Goal: Task Accomplishment & Management: Manage account settings

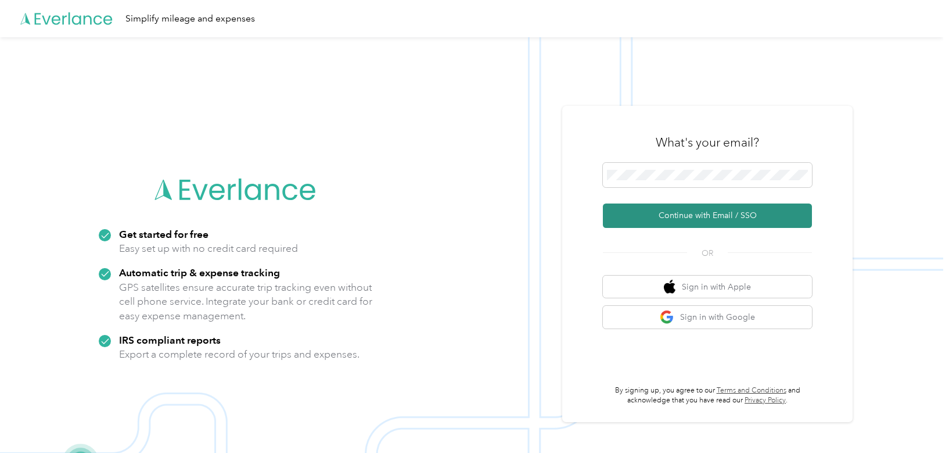
click at [704, 211] on button "Continue with Email / SSO" at bounding box center [707, 215] width 209 height 24
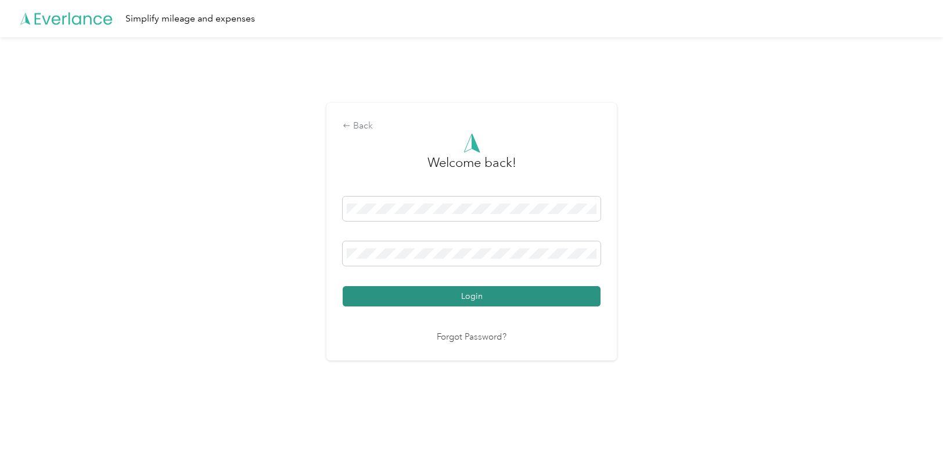
click at [457, 296] on button "Login" at bounding box center [472, 296] width 258 height 20
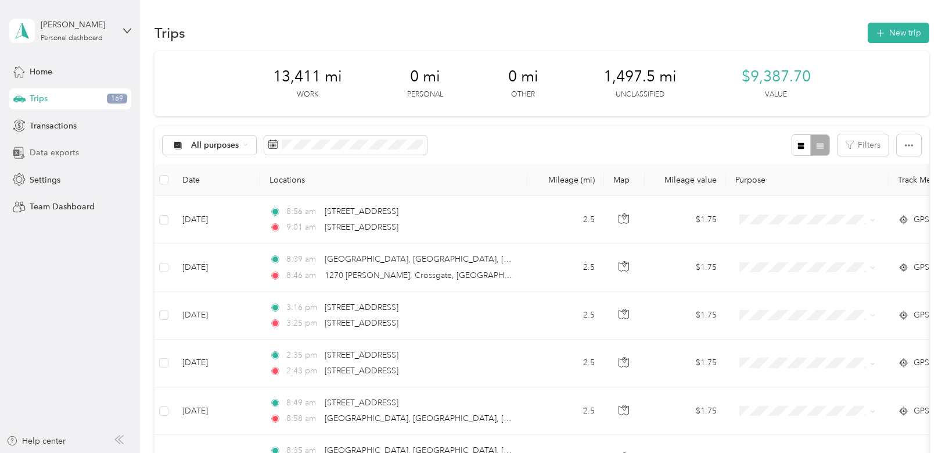
click at [49, 151] on span "Data exports" at bounding box center [54, 152] width 49 height 12
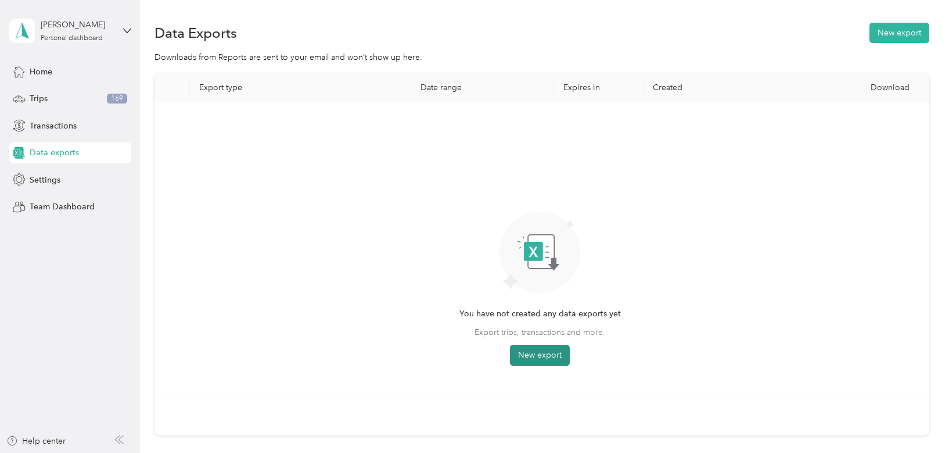
click at [546, 355] on button "New export" at bounding box center [540, 355] width 60 height 21
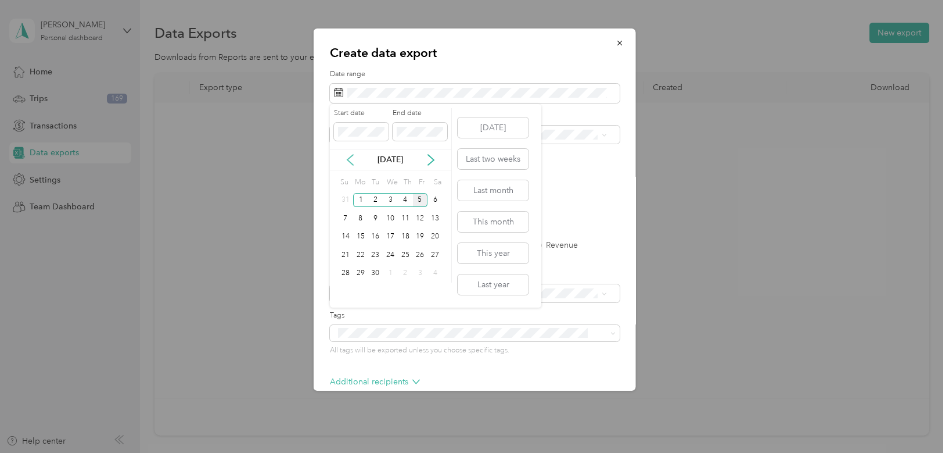
click at [353, 163] on icon at bounding box center [351, 160] width 12 height 12
click at [376, 205] on div "1" at bounding box center [375, 200] width 15 height 15
click at [409, 271] on div "31" at bounding box center [405, 273] width 15 height 15
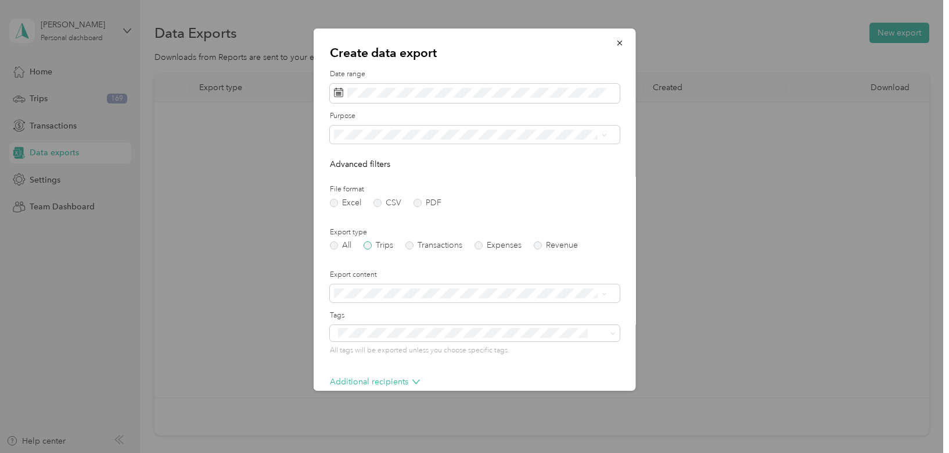
click at [370, 246] on label "Trips" at bounding box center [379, 245] width 30 height 8
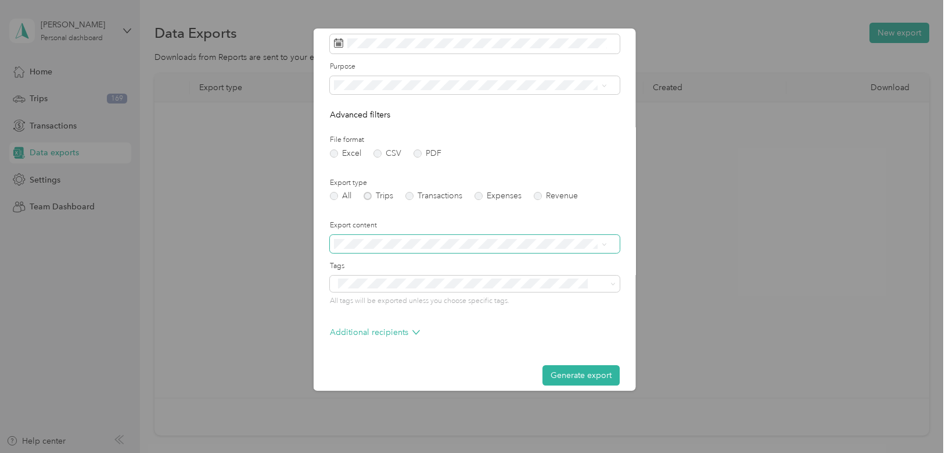
scroll to position [60, 0]
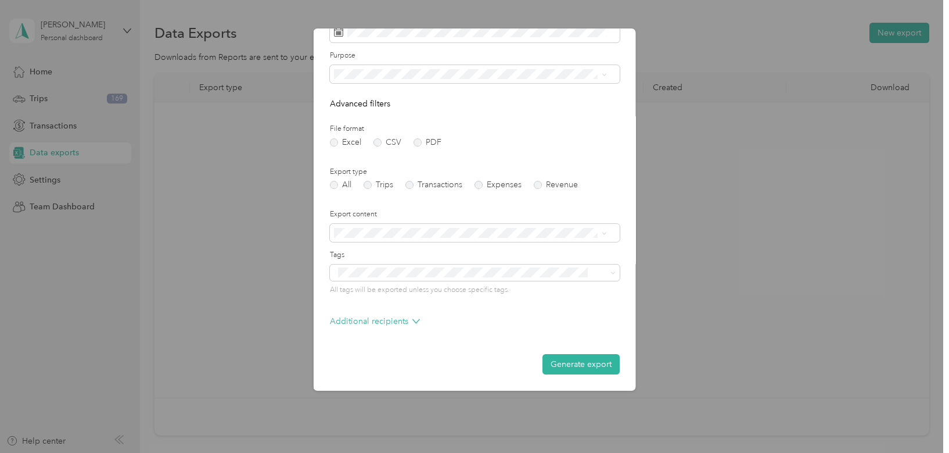
click at [371, 155] on div "Garland" at bounding box center [470, 155] width 265 height 12
click at [435, 254] on label "Tags" at bounding box center [475, 255] width 290 height 10
click at [716, 205] on div "Create data export Date range Purpose Advanced filters File format Excel CSV PD…" at bounding box center [636, 211] width 323 height 366
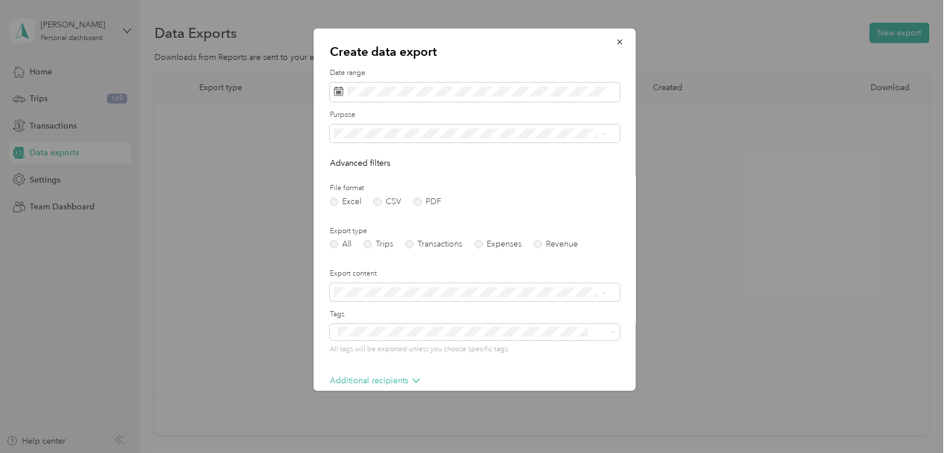
scroll to position [0, 0]
click at [616, 47] on span "button" at bounding box center [620, 43] width 8 height 10
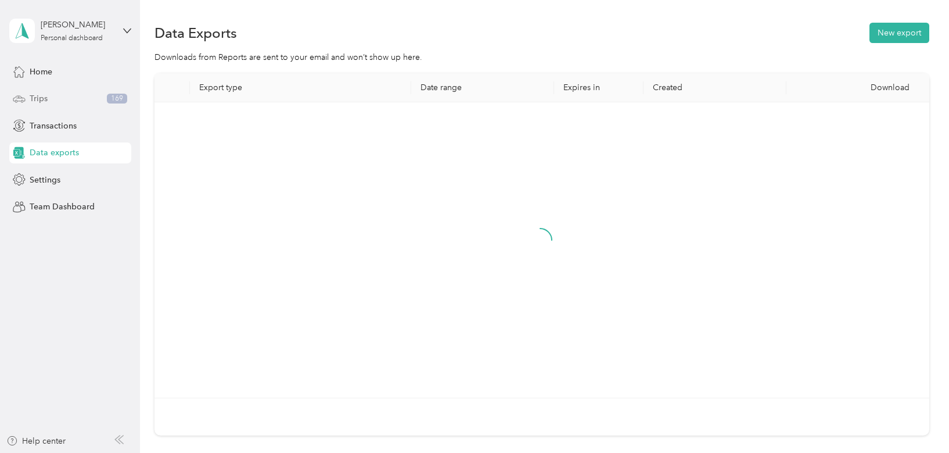
click at [36, 98] on span "Trips" at bounding box center [39, 98] width 18 height 12
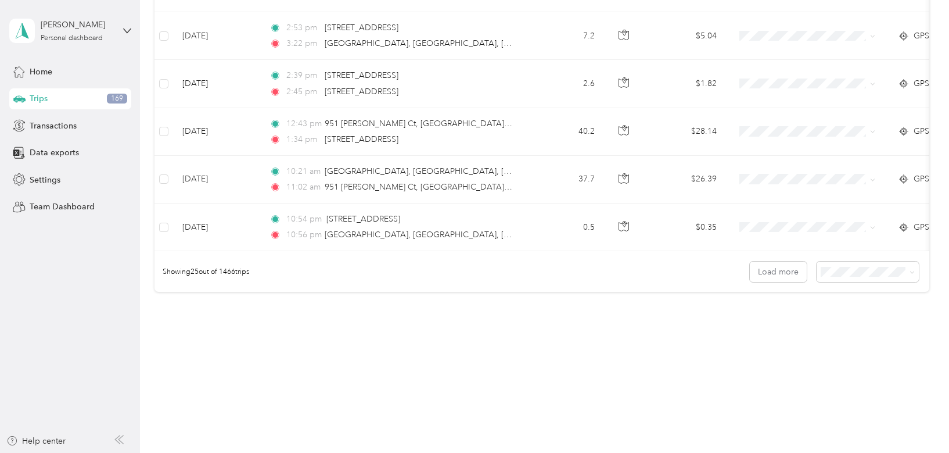
scroll to position [1148, 0]
click at [848, 336] on div "100 per load" at bounding box center [865, 334] width 86 height 12
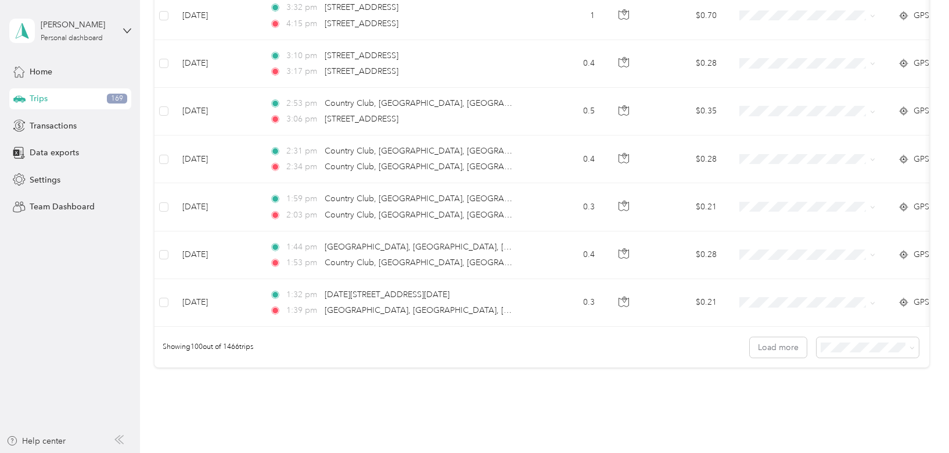
scroll to position [4733, 0]
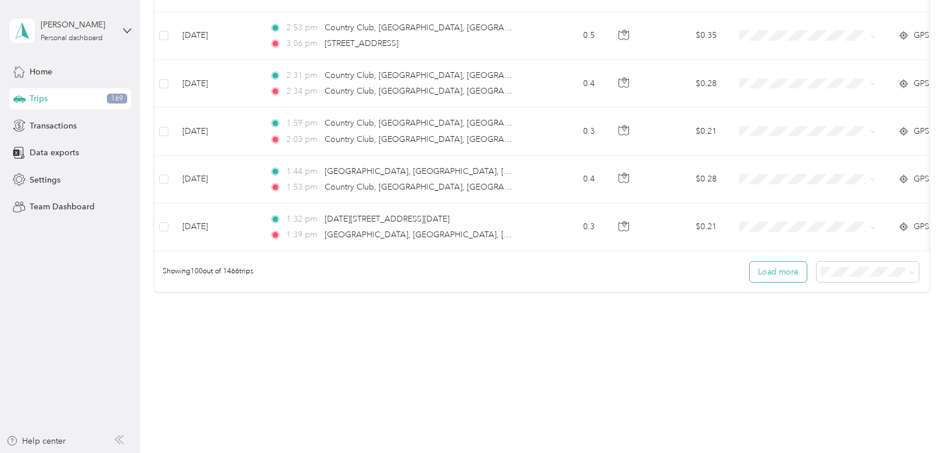
click at [778, 274] on button "Load more" at bounding box center [778, 271] width 57 height 20
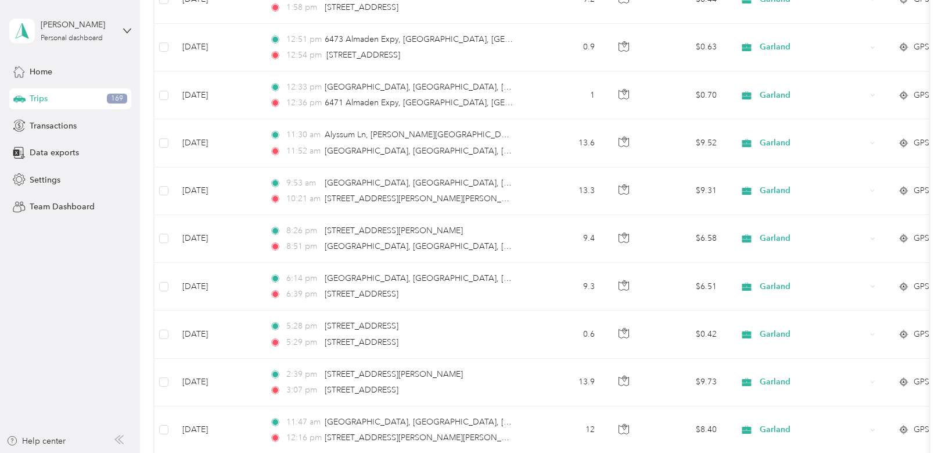
scroll to position [9512, 0]
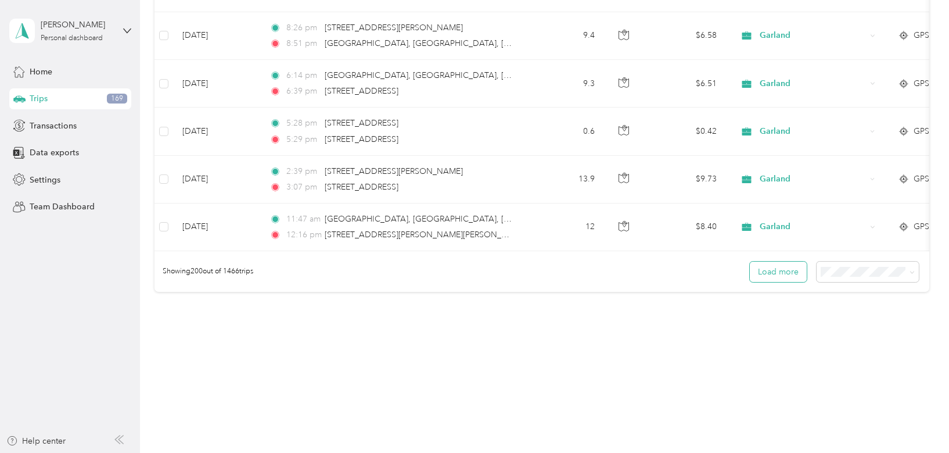
click at [772, 267] on button "Load more" at bounding box center [778, 271] width 57 height 20
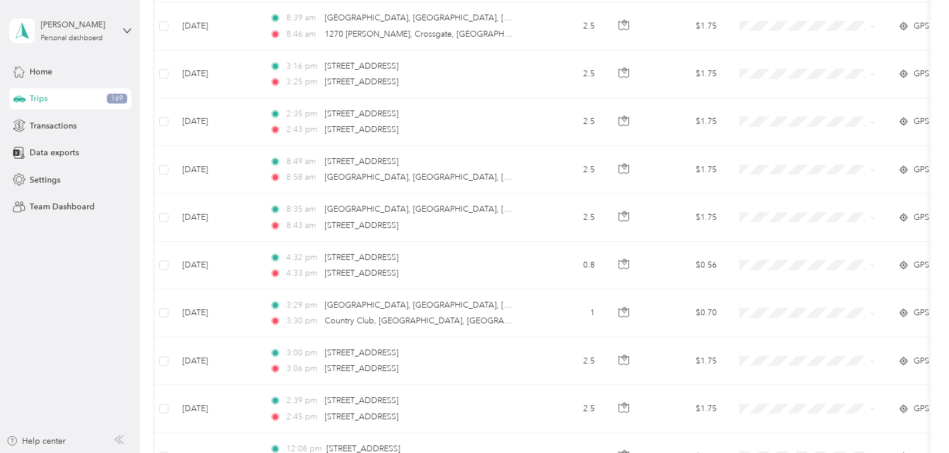
scroll to position [0, 0]
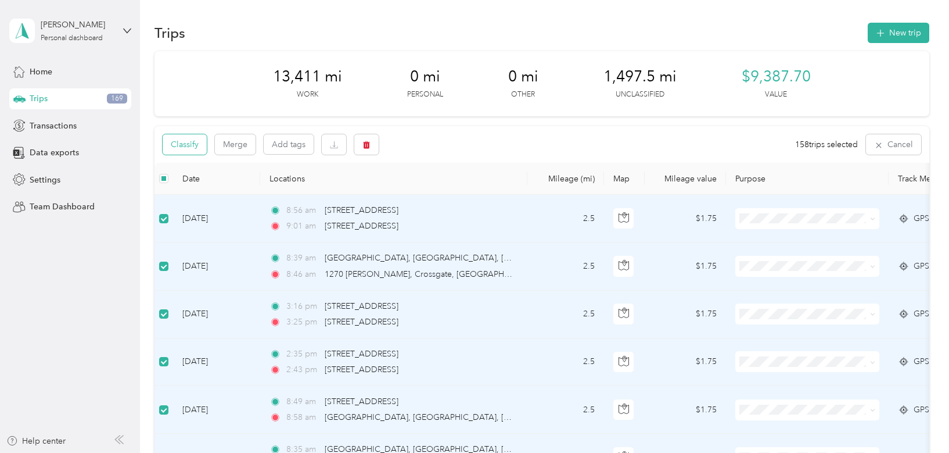
click at [188, 147] on button "Classify" at bounding box center [185, 144] width 44 height 20
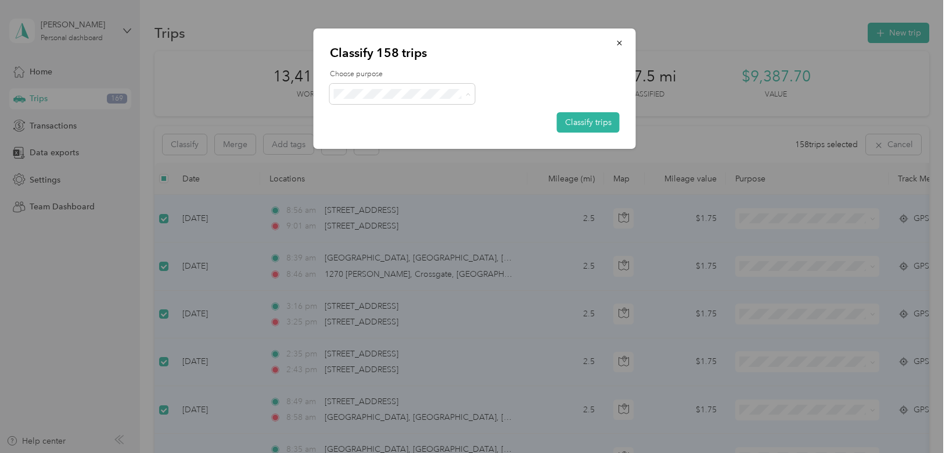
click at [388, 152] on span "Garland" at bounding box center [413, 156] width 108 height 12
click at [582, 121] on button "Classify trips" at bounding box center [588, 122] width 63 height 20
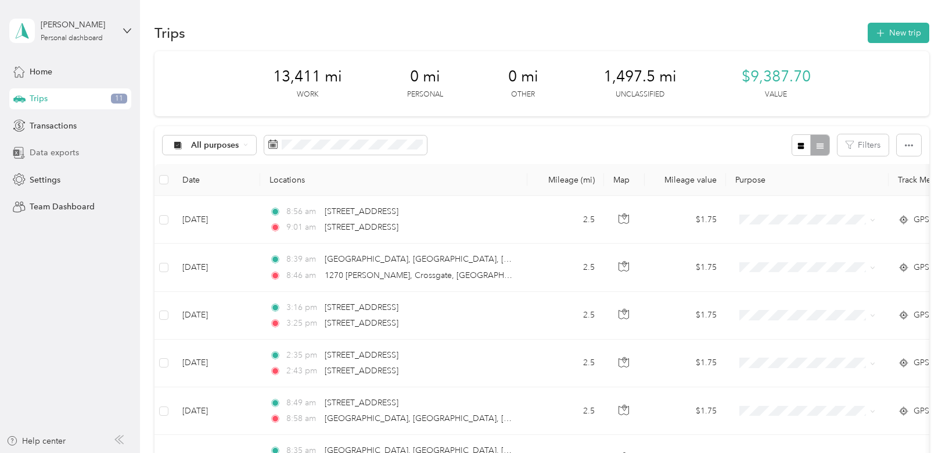
click at [45, 150] on span "Data exports" at bounding box center [54, 152] width 49 height 12
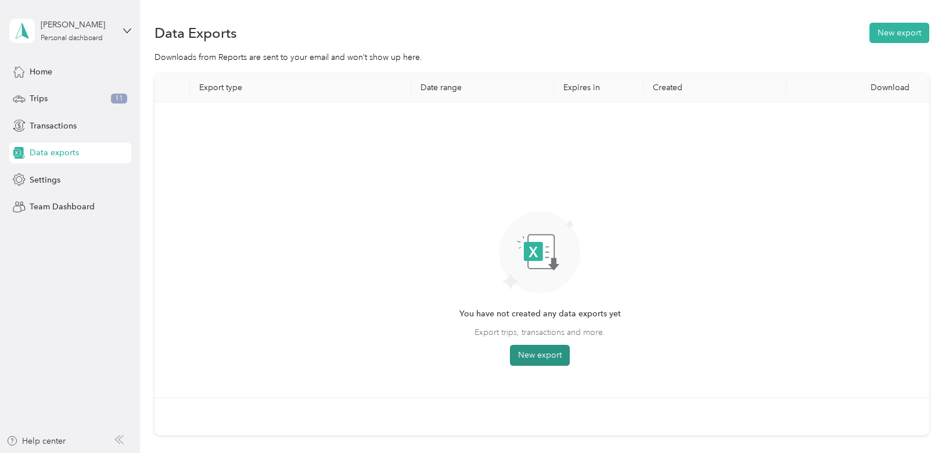
click at [533, 353] on button "New export" at bounding box center [540, 355] width 60 height 21
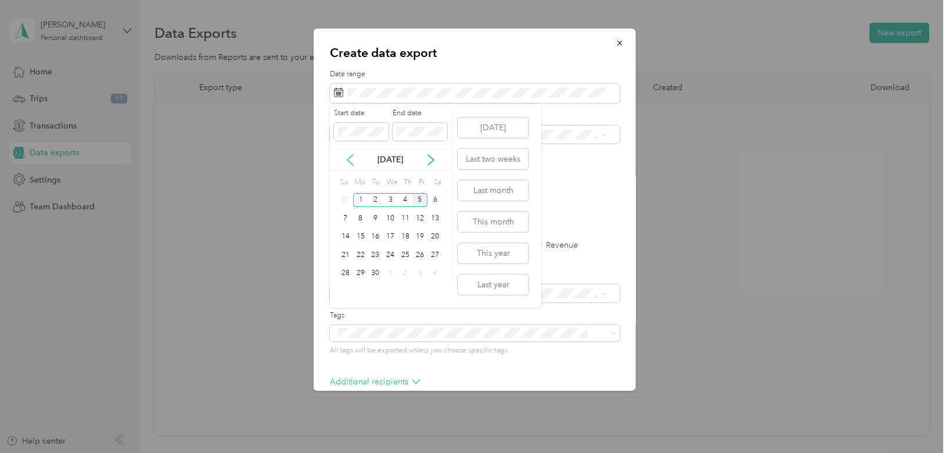
click at [354, 162] on icon at bounding box center [351, 160] width 12 height 12
click at [350, 162] on icon at bounding box center [350, 160] width 6 height 10
click at [377, 203] on div "1" at bounding box center [375, 200] width 15 height 15
click at [406, 280] on div "31" at bounding box center [405, 273] width 15 height 15
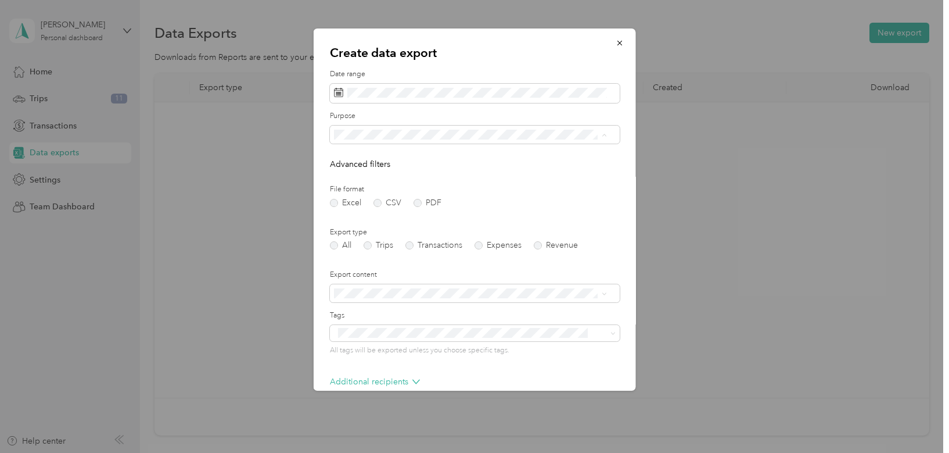
click at [375, 216] on div "Garland" at bounding box center [470, 216] width 265 height 12
click at [368, 246] on label "Trips" at bounding box center [379, 245] width 30 height 8
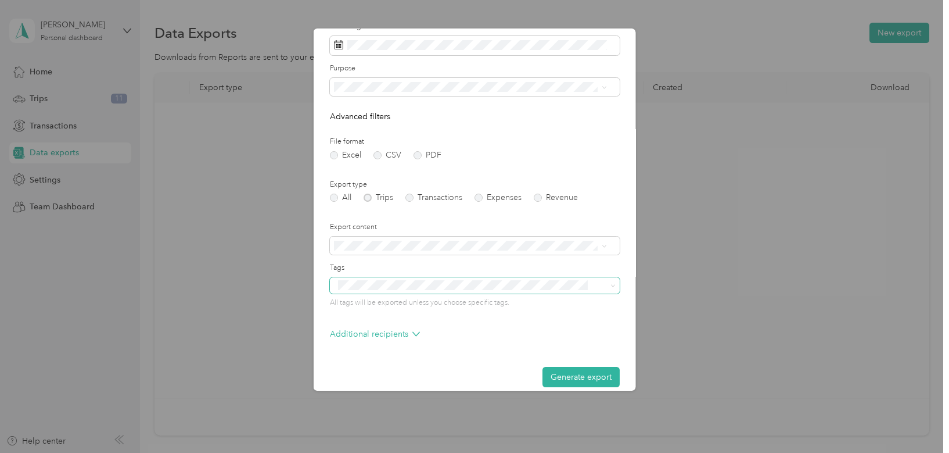
scroll to position [60, 0]
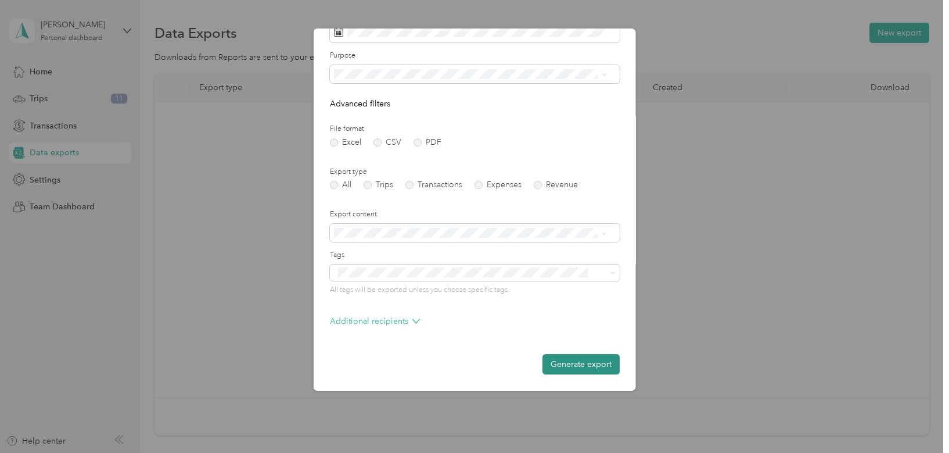
click at [567, 366] on button "Generate export" at bounding box center [581, 364] width 77 height 20
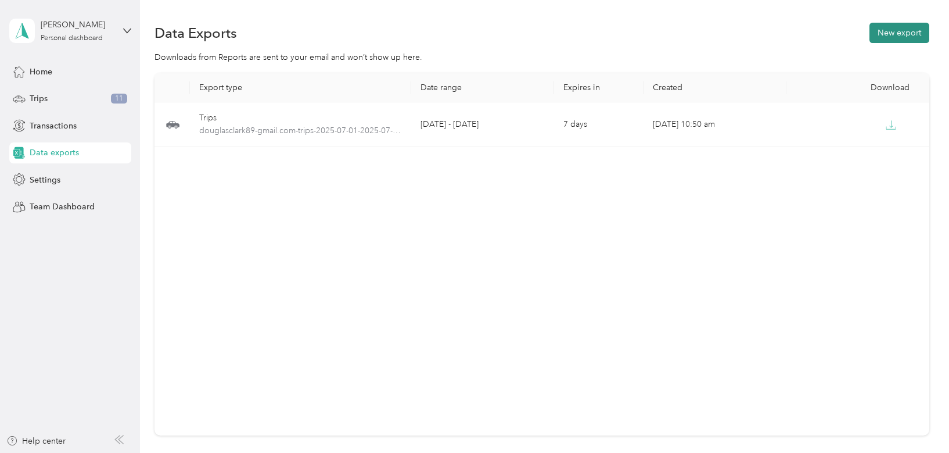
click at [897, 33] on button "New export" at bounding box center [900, 33] width 60 height 20
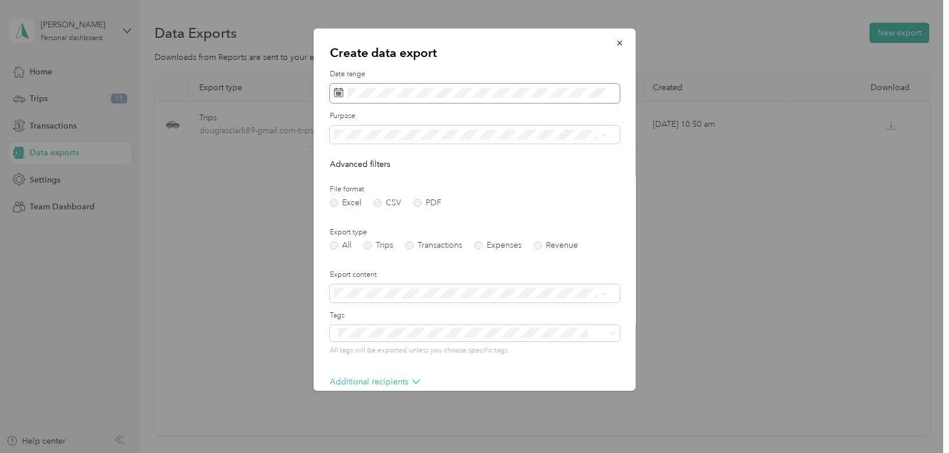
click at [391, 98] on span at bounding box center [475, 94] width 290 height 20
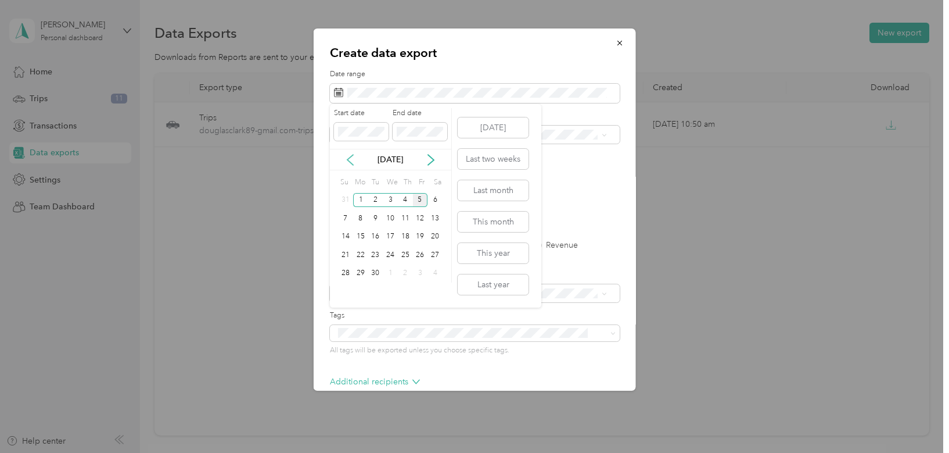
click at [353, 158] on icon at bounding box center [351, 160] width 12 height 12
click at [418, 200] on div "1" at bounding box center [420, 200] width 15 height 15
click at [346, 292] on div "31" at bounding box center [345, 291] width 15 height 15
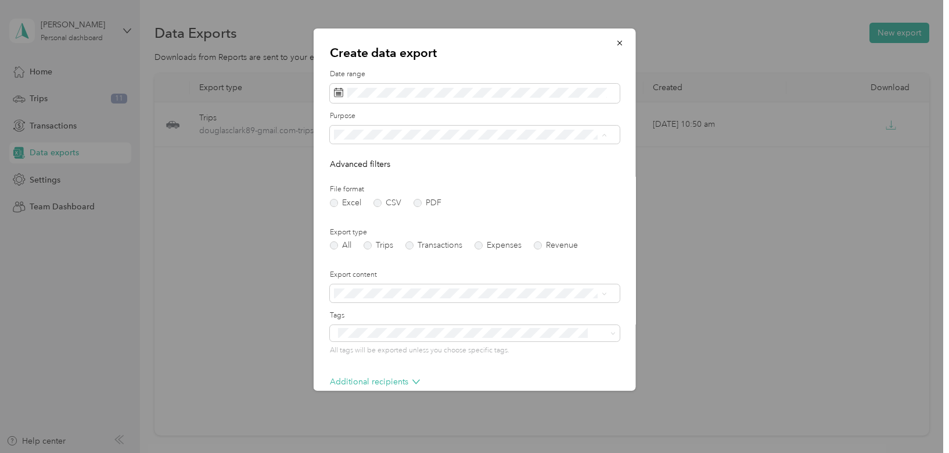
click at [362, 213] on span "Garland" at bounding box center [352, 216] width 29 height 10
click at [370, 245] on label "Trips" at bounding box center [379, 245] width 30 height 8
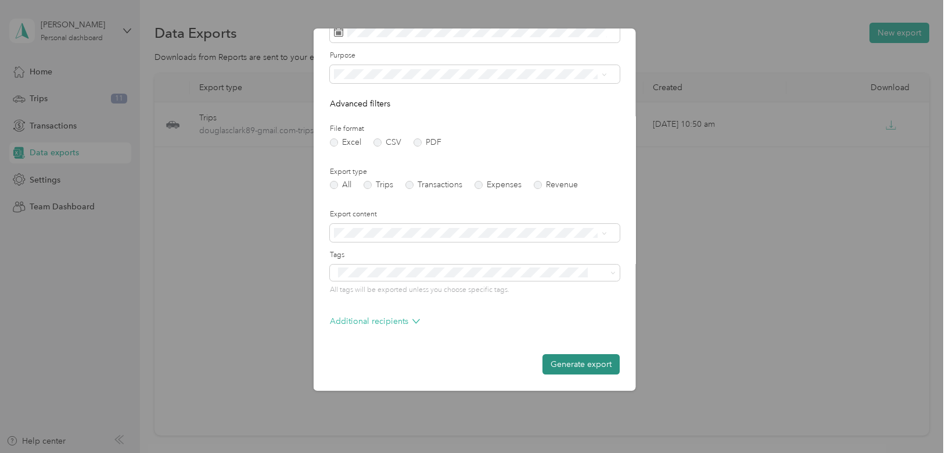
click at [574, 363] on button "Generate export" at bounding box center [581, 364] width 77 height 20
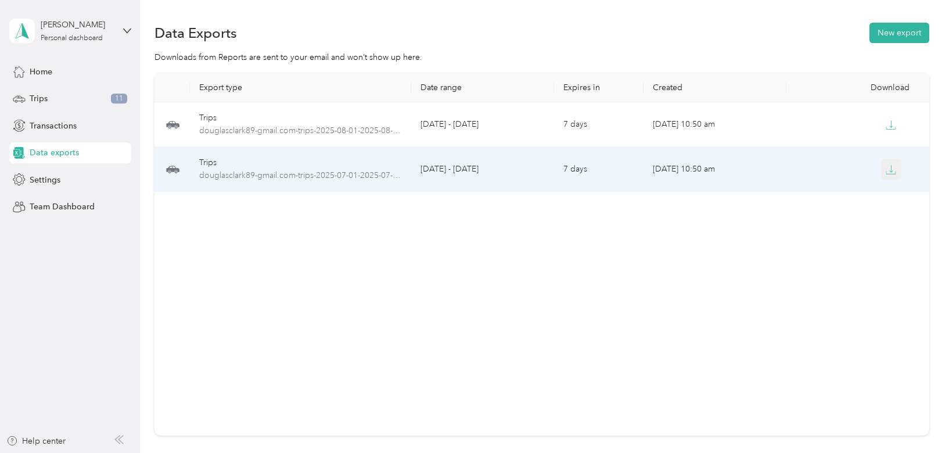
click at [888, 172] on icon "button" at bounding box center [891, 169] width 10 height 10
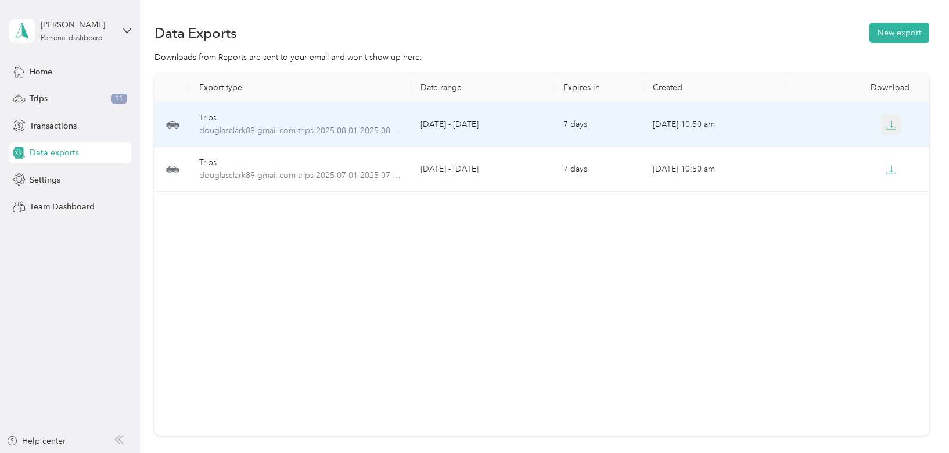
click at [890, 126] on icon "button" at bounding box center [891, 123] width 3 height 7
